Goal: Navigation & Orientation: Find specific page/section

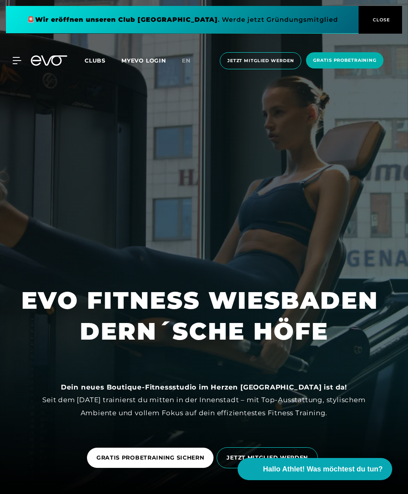
click at [89, 64] on div "MyEVO Login Über EVO Mitgliedschaften Probetraining TAGESPASS EVO Studios [GEOG…" at bounding box center [204, 61] width 405 height 30
click at [100, 64] on span "Clubs" at bounding box center [95, 60] width 21 height 7
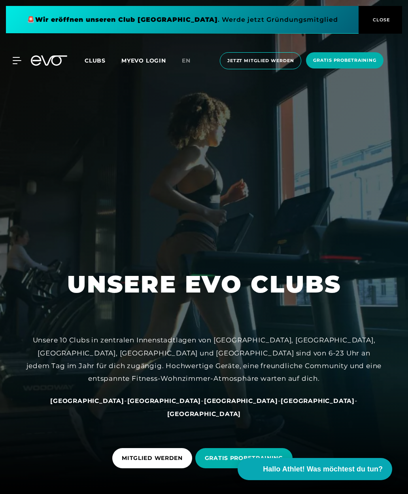
click at [101, 64] on span "Clubs" at bounding box center [95, 60] width 21 height 7
click at [99, 64] on span "Clubs" at bounding box center [95, 60] width 21 height 7
click at [100, 64] on span "Clubs" at bounding box center [95, 60] width 21 height 7
click at [103, 64] on span "Clubs" at bounding box center [95, 60] width 21 height 7
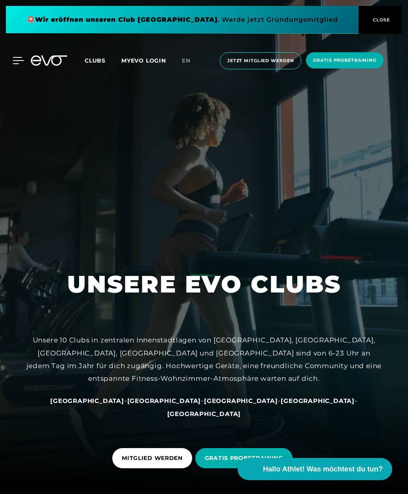
click at [17, 64] on icon at bounding box center [18, 60] width 11 height 6
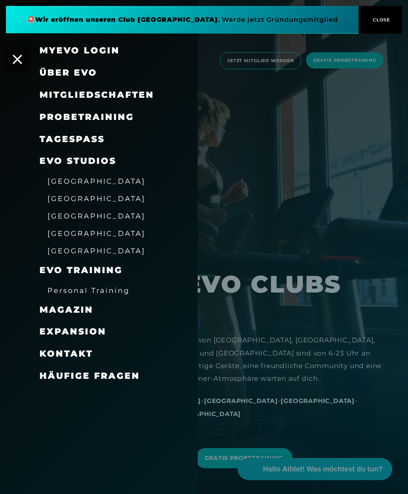
click at [315, 124] on div at bounding box center [204, 247] width 408 height 494
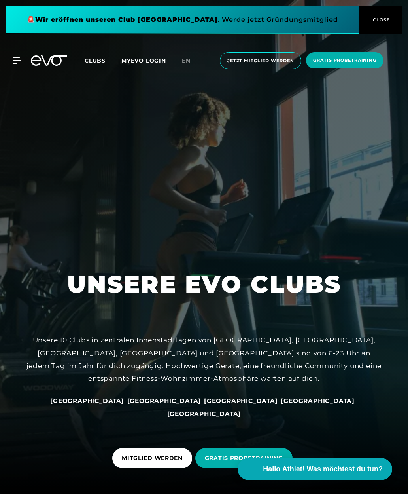
click at [100, 64] on span "Clubs" at bounding box center [95, 60] width 21 height 7
click at [99, 64] on span "Clubs" at bounding box center [95, 60] width 21 height 7
click at [100, 64] on span "Clubs" at bounding box center [95, 60] width 21 height 7
click at [20, 64] on icon at bounding box center [18, 60] width 11 height 7
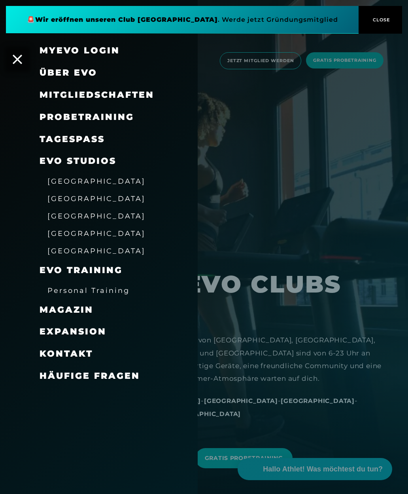
click at [88, 246] on span "[GEOGRAPHIC_DATA]" at bounding box center [96, 250] width 98 height 8
